Goal: Transaction & Acquisition: Purchase product/service

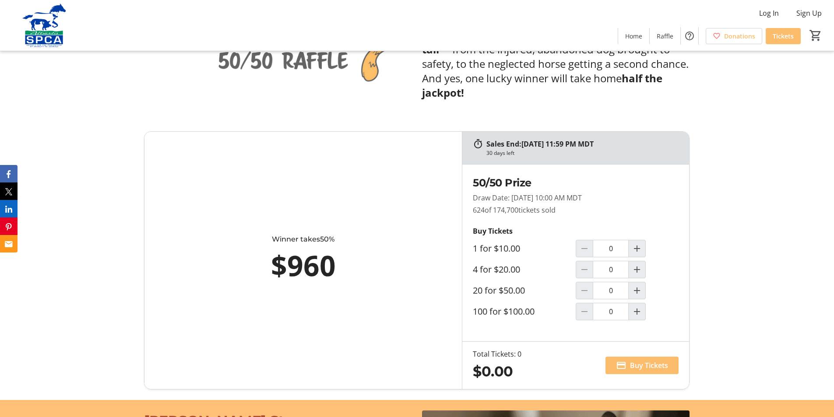
scroll to position [489, 0]
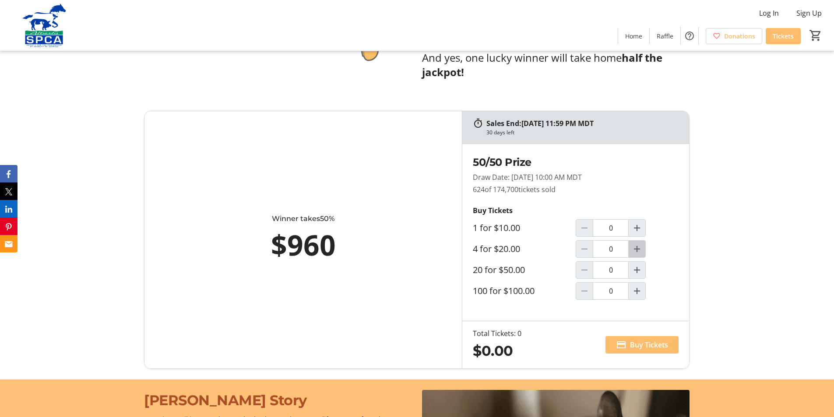
click at [641, 251] on mat-icon "Increment by one" at bounding box center [636, 249] width 11 height 11
type input "1"
click at [630, 343] on span "Buy Tickets" at bounding box center [649, 345] width 38 height 11
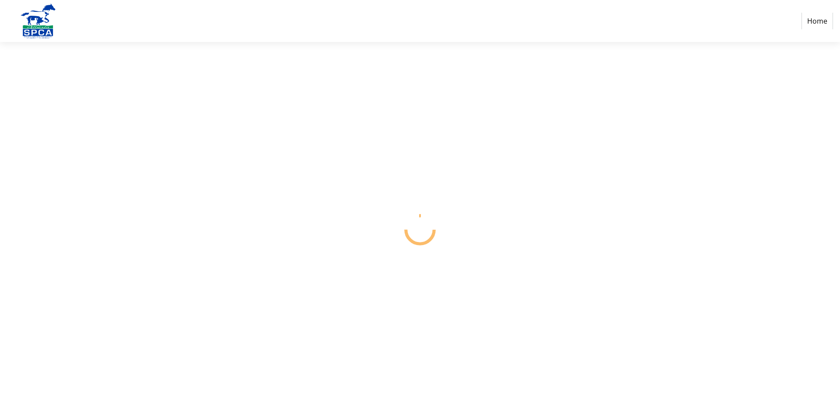
select select "CA"
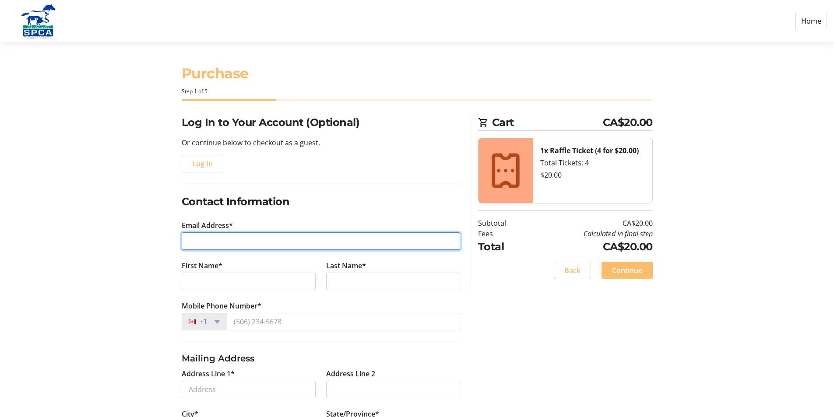
click at [209, 240] on input "Email Address*" at bounding box center [321, 241] width 278 height 18
type input "[EMAIL_ADDRESS][DOMAIN_NAME]"
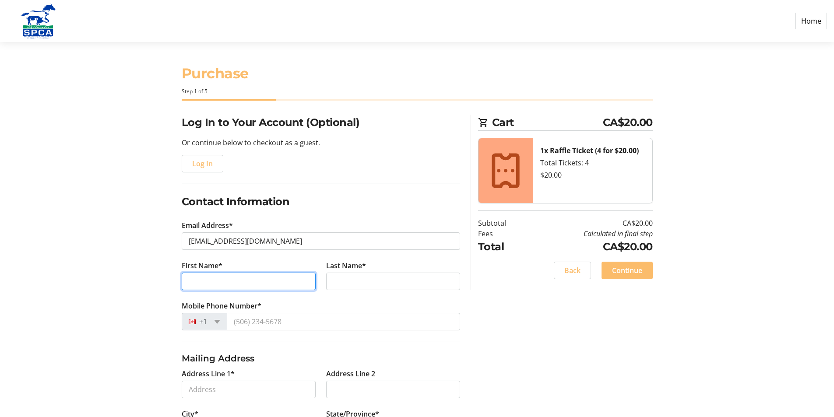
type input "[PERSON_NAME]"
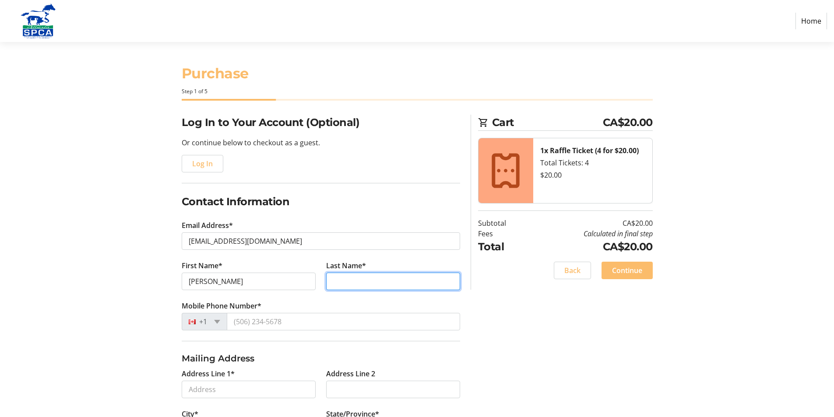
type input "[PERSON_NAME]"
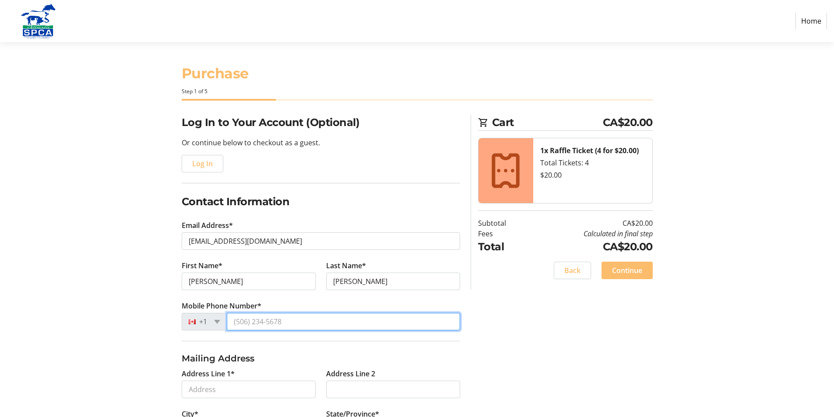
type input "[PHONE_NUMBER]"
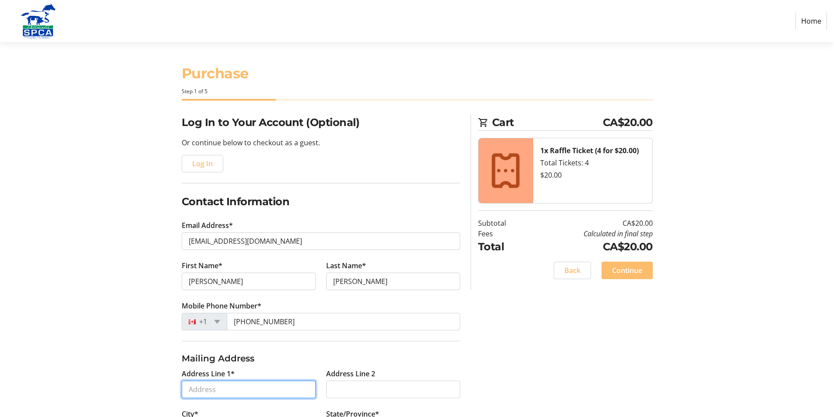
type input "[STREET_ADDRESS]"
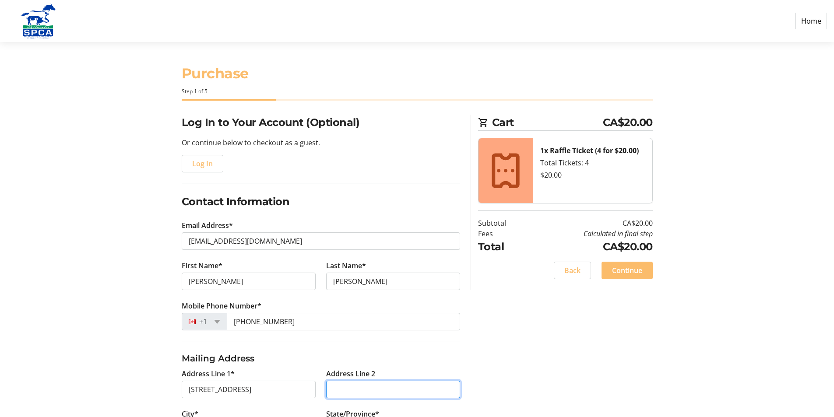
type input "UNIT 61"
type input "[GEOGRAPHIC_DATA]"
select select "AB"
type input "T2V 4N7"
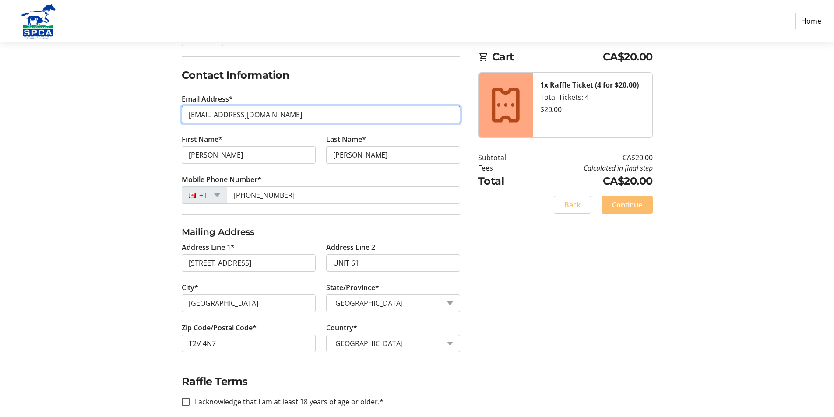
scroll to position [131, 0]
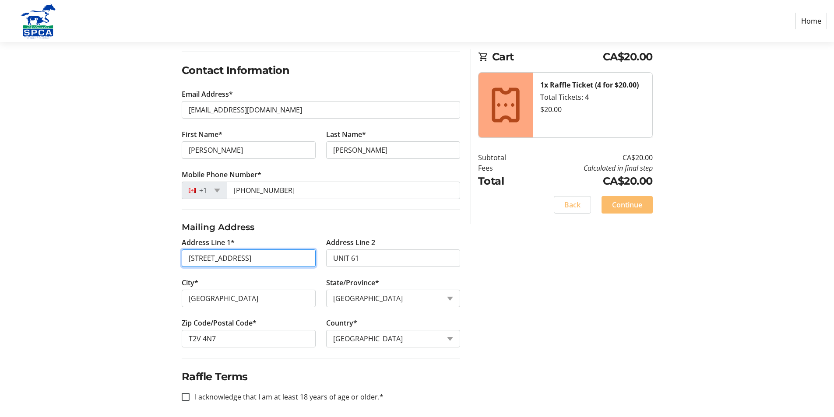
drag, startPoint x: 296, startPoint y: 263, endPoint x: 112, endPoint y: 266, distance: 184.2
click at [112, 266] on section "Purchase Step 1 of 5 Cart CA$20.00 1x Raffle Ticket (4 for $20.00) Total Ticket…" at bounding box center [417, 167] width 834 height 512
type input "30 Cranfield Link SE"
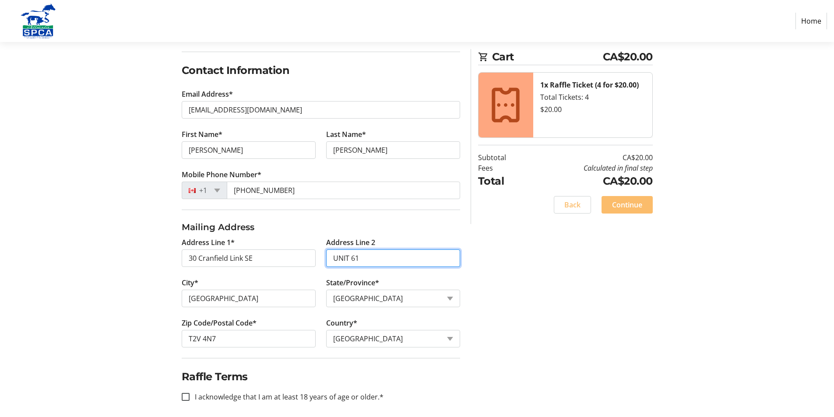
drag, startPoint x: 382, startPoint y: 256, endPoint x: 298, endPoint y: 266, distance: 85.4
click at [298, 266] on div "Address Line 1* 30 Cranfield Link SE Address Line 2 UNIT 61 City* [GEOGRAPHIC_D…" at bounding box center [320, 297] width 289 height 121
type input "Unit 323"
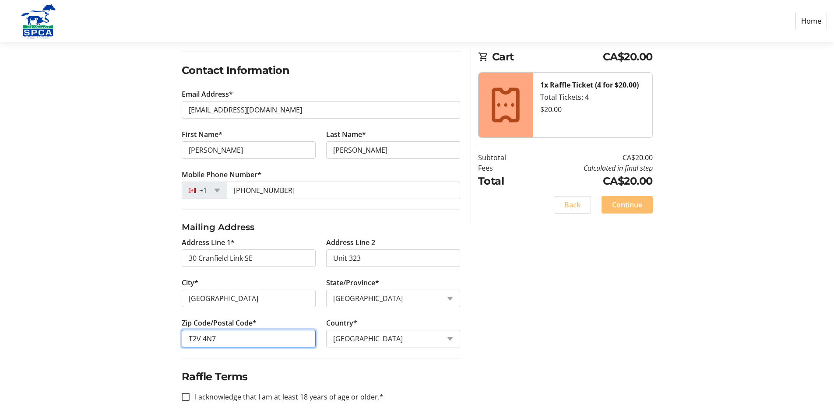
drag, startPoint x: 246, startPoint y: 342, endPoint x: 130, endPoint y: 351, distance: 115.9
click at [132, 351] on div "Log In to Your Account (Optional) Or continue below to checkout as a guest. Log…" at bounding box center [417, 203] width 578 height 440
type input "T3M 0C4"
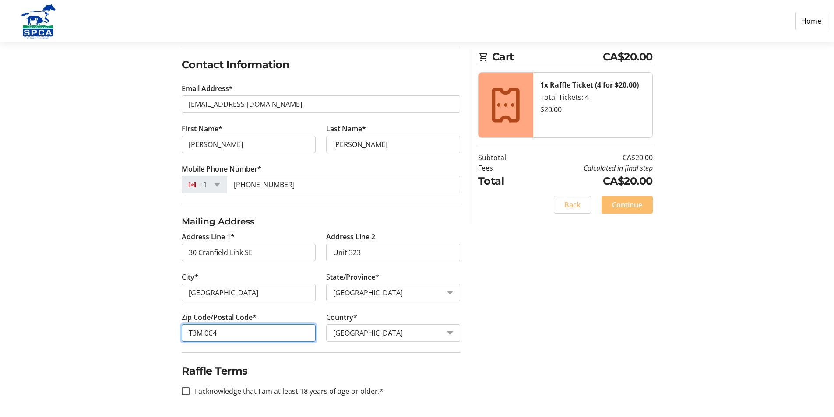
scroll to position [137, 0]
click at [183, 389] on input "I acknowledge that I am at least 18 years of age or older.*" at bounding box center [186, 391] width 8 height 8
checkbox input "true"
click at [630, 207] on span "Continue" at bounding box center [627, 205] width 30 height 11
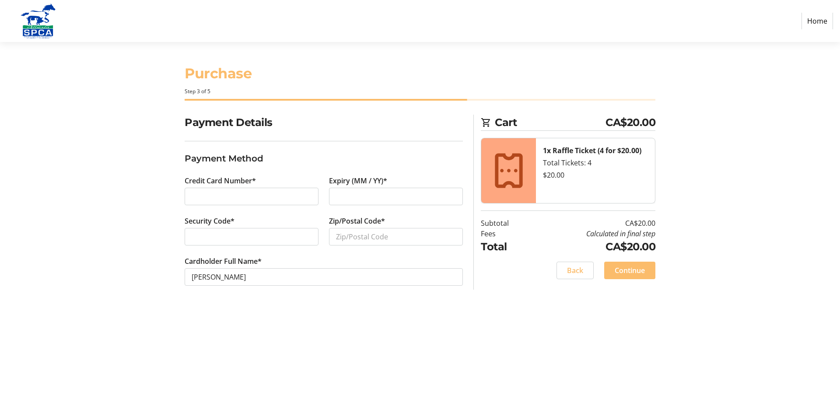
click at [126, 330] on section "Purchase Step 3 of 5 Cart CA$20.00 1x Raffle Ticket (4 for $20.00) Total Ticket…" at bounding box center [420, 229] width 840 height 375
click at [347, 244] on input "Zip/Postal Code*" at bounding box center [396, 237] width 134 height 18
type input "t"
type input "T3M0C4"
click at [629, 269] on span "Continue" at bounding box center [630, 270] width 30 height 11
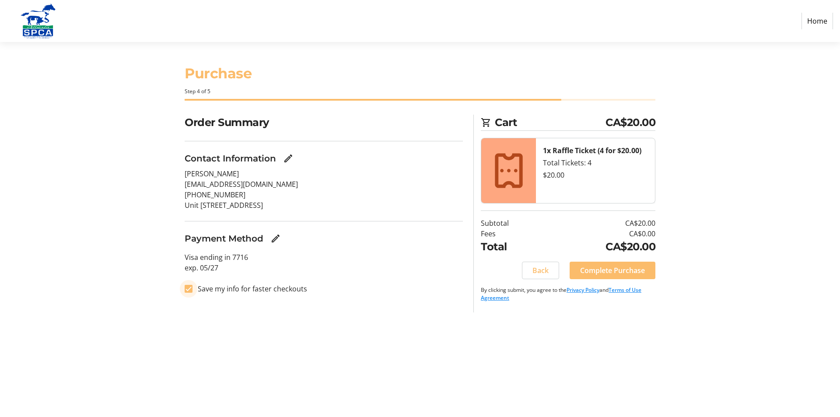
click at [190, 292] on input "Save my info for faster checkouts" at bounding box center [189, 289] width 8 height 8
checkbox input "false"
click at [611, 269] on span "Complete Purchase" at bounding box center [612, 270] width 65 height 11
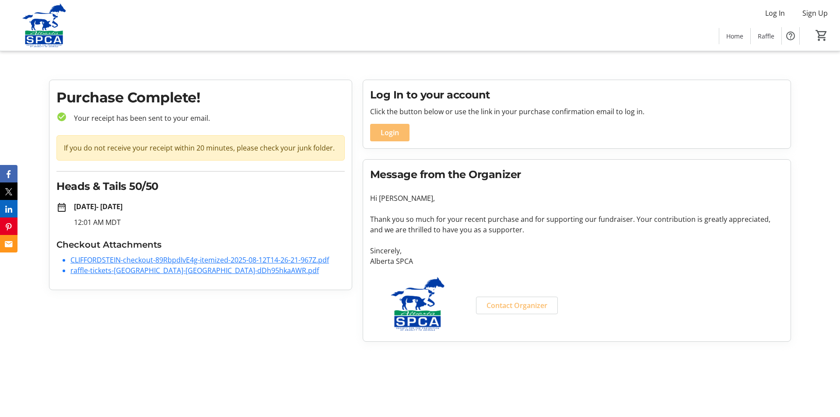
click at [169, 263] on link "CLIFFORDSTEIN-checkout-89RbpdIvE4g-itemized-2025-08-12T14-26-21-967Z.pdf" at bounding box center [199, 260] width 259 height 10
